Goal: Task Accomplishment & Management: Complete application form

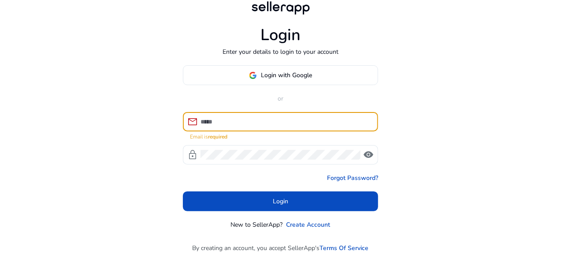
scroll to position [11, 0]
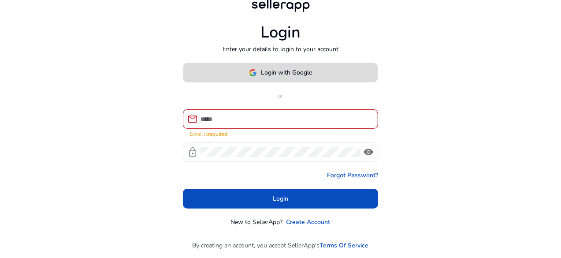
click at [290, 74] on span "Login with Google" at bounding box center [286, 72] width 51 height 9
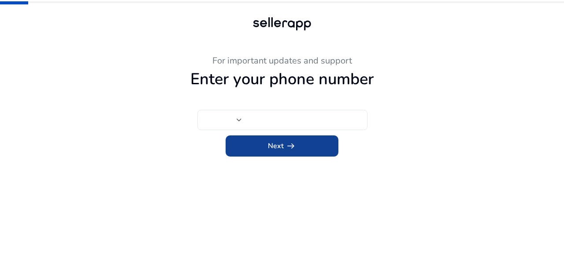
type input "***"
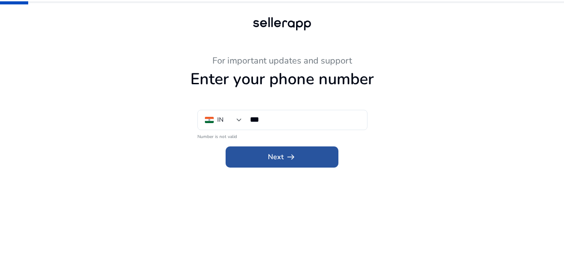
click at [234, 151] on span at bounding box center [282, 156] width 113 height 21
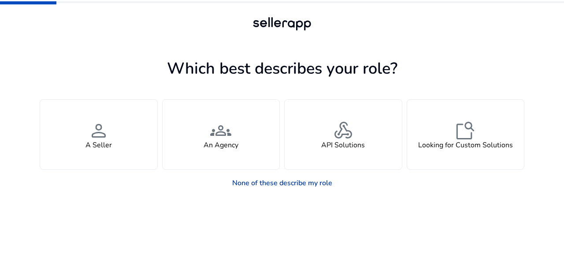
click at [278, 183] on link "None of these describe my role" at bounding box center [282, 183] width 114 height 18
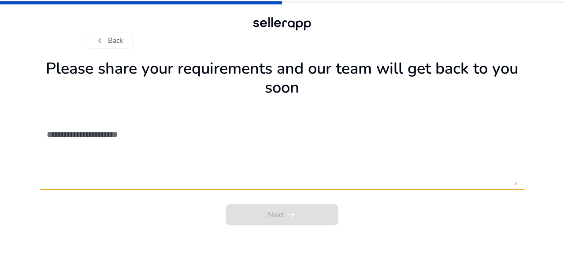
click at [291, 217] on div "Next arrow_right_alt" at bounding box center [282, 212] width 485 height 26
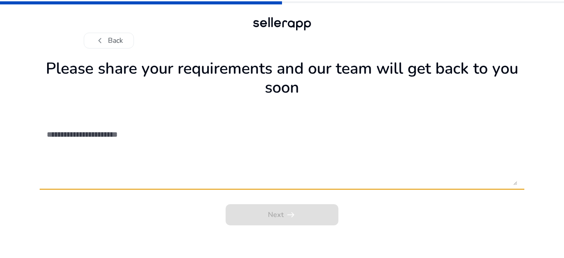
click at [116, 146] on textarea at bounding box center [282, 153] width 470 height 63
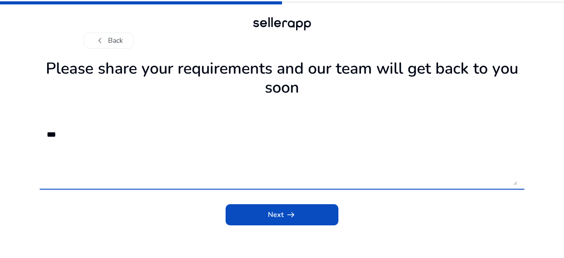
type textarea "***"
click at [214, 213] on div "Next arrow_right_alt" at bounding box center [282, 212] width 485 height 26
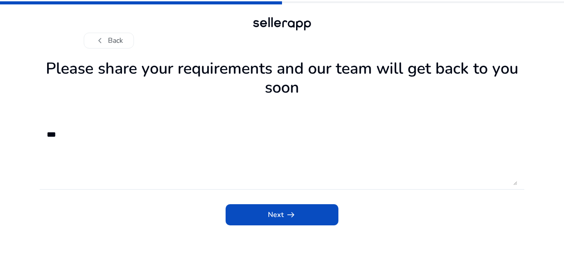
click at [252, 215] on span "submit" at bounding box center [282, 214] width 113 height 21
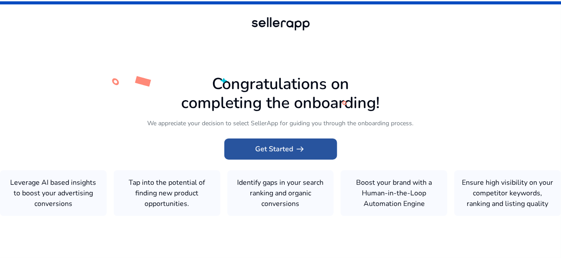
click at [265, 151] on span at bounding box center [280, 148] width 113 height 21
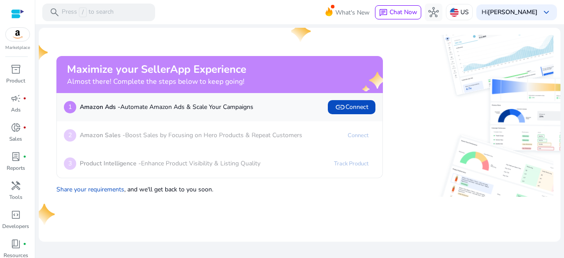
click at [15, 8] on div at bounding box center [17, 13] width 13 height 13
click at [361, 109] on span "link Connect" at bounding box center [351, 107] width 33 height 11
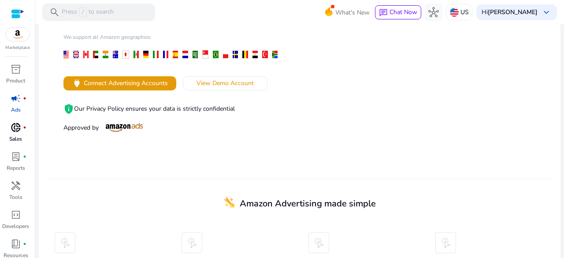
scroll to position [154, 0]
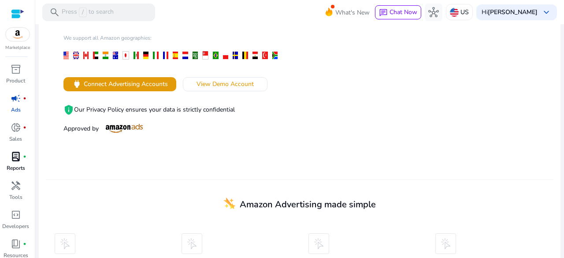
click at [12, 163] on link "lab_profile fiber_manual_record Reports" at bounding box center [15, 163] width 31 height 29
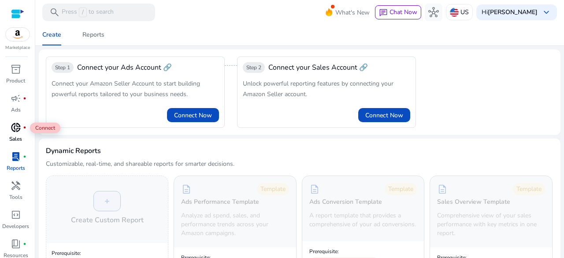
click at [13, 130] on span "donut_small" at bounding box center [16, 127] width 11 height 11
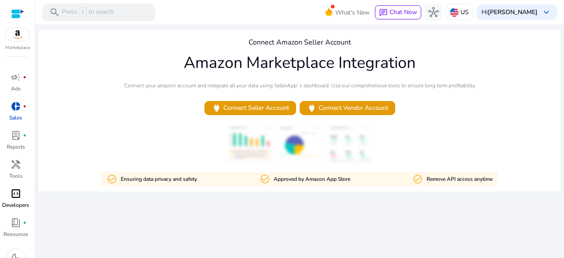
scroll to position [33, 0]
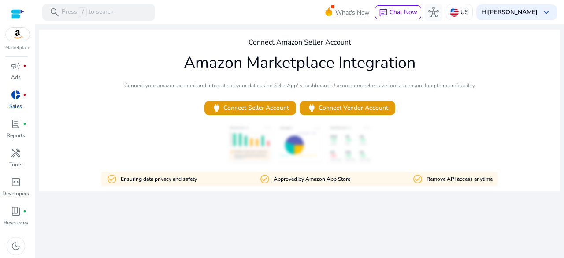
click at [20, 15] on div at bounding box center [17, 14] width 13 height 10
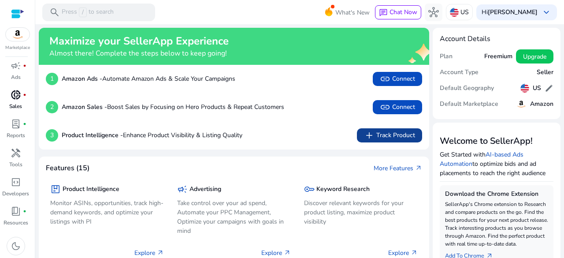
click at [393, 137] on span "add Track Product" at bounding box center [389, 135] width 51 height 11
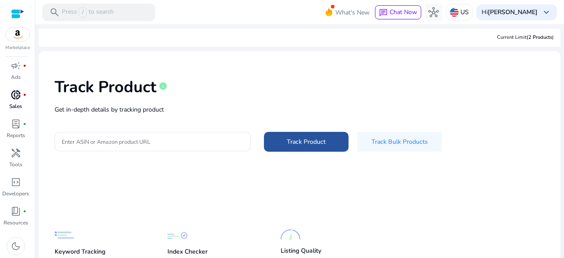
click at [295, 141] on span "Track Product" at bounding box center [306, 141] width 39 height 9
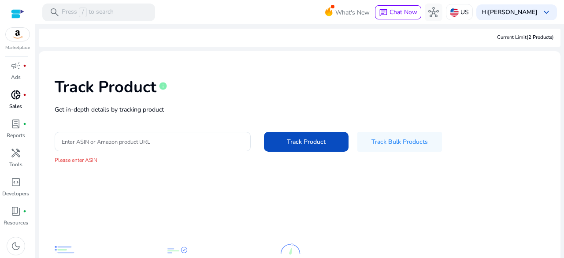
scroll to position [74, 0]
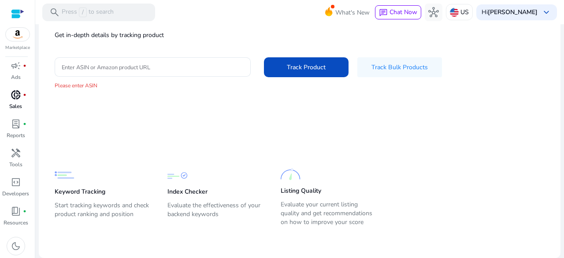
click at [8, 14] on div "Marketplace" at bounding box center [17, 25] width 35 height 51
click at [14, 14] on div at bounding box center [17, 14] width 13 height 10
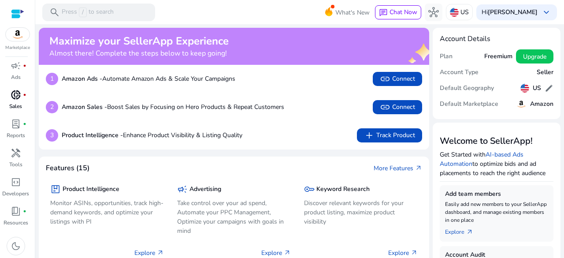
click at [15, 41] on img at bounding box center [18, 34] width 24 height 13
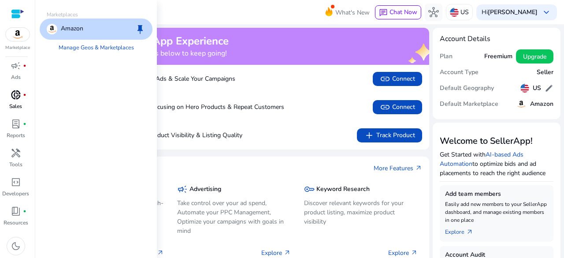
click at [73, 32] on p "Amazon" at bounding box center [72, 29] width 22 height 11
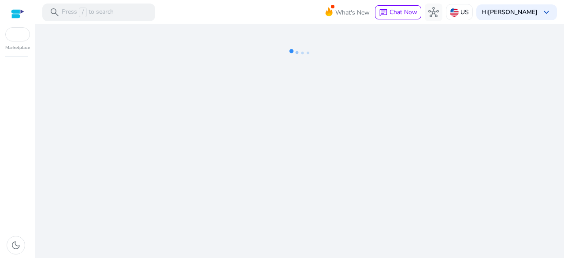
click at [140, 28] on ng-lottie at bounding box center [300, 52] width 522 height 57
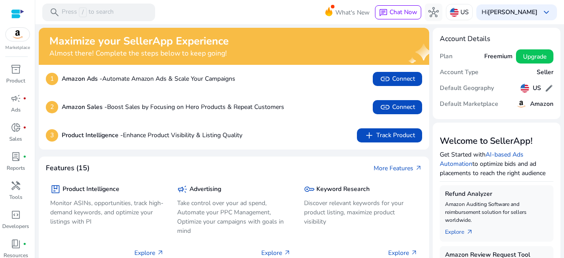
click at [19, 32] on img at bounding box center [18, 34] width 24 height 13
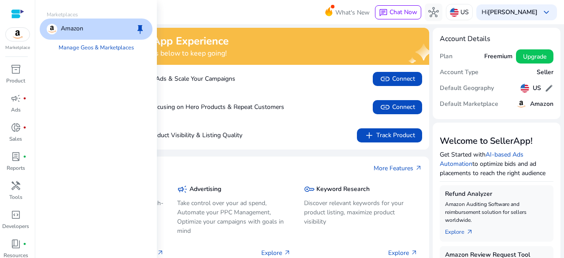
click at [144, 25] on span "keep" at bounding box center [140, 29] width 11 height 11
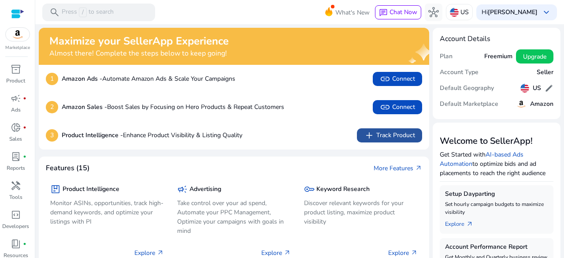
click at [382, 134] on span "add Track Product" at bounding box center [389, 135] width 51 height 11
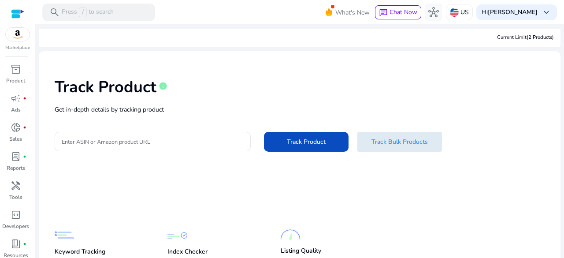
click at [389, 138] on span "Track Bulk Products" at bounding box center [399, 141] width 56 height 9
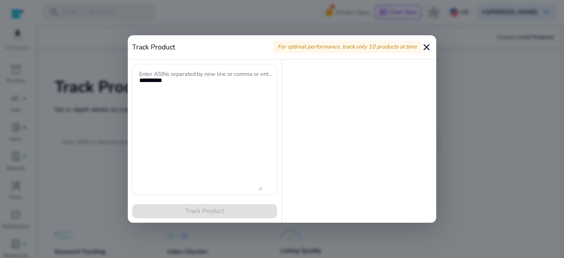
click at [431, 43] on mat-icon "close" at bounding box center [426, 47] width 11 height 11
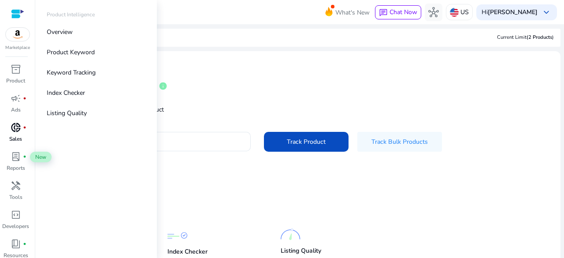
click at [20, 138] on p "Sales" at bounding box center [15, 139] width 13 height 8
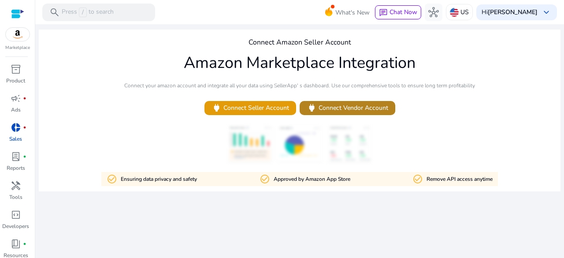
click at [311, 109] on span "power" at bounding box center [312, 108] width 10 height 10
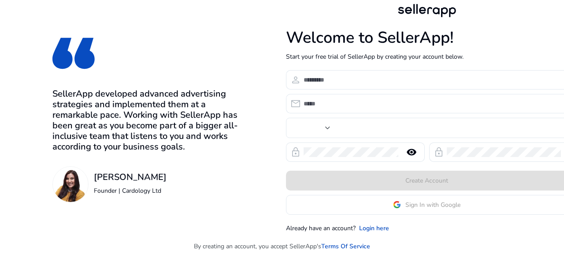
type input "***"
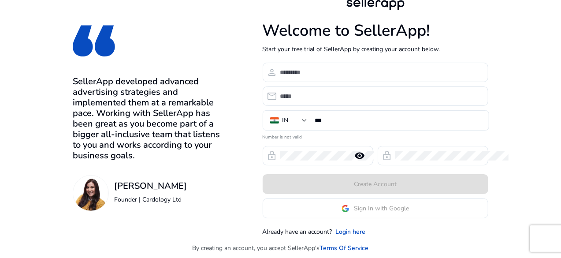
scroll to position [6, 0]
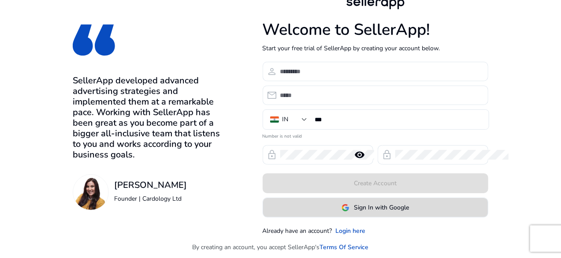
click at [409, 209] on span "Sign In with Google" at bounding box center [381, 207] width 55 height 9
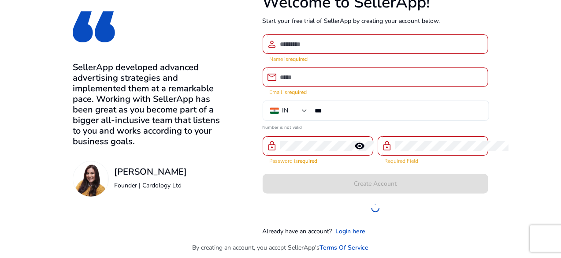
scroll to position [34, 0]
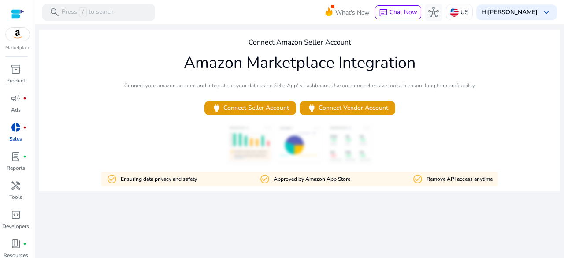
click at [12, 13] on div at bounding box center [17, 14] width 13 height 10
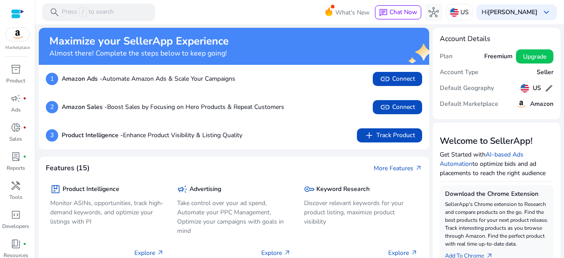
click at [492, 58] on h5 "Freemium" at bounding box center [498, 56] width 28 height 7
click at [491, 58] on h5 "Freemium" at bounding box center [498, 56] width 28 height 7
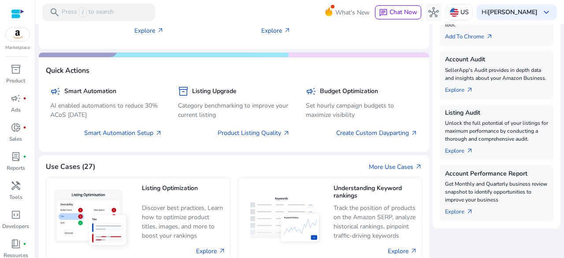
scroll to position [303, 0]
